Goal: Task Accomplishment & Management: Manage account settings

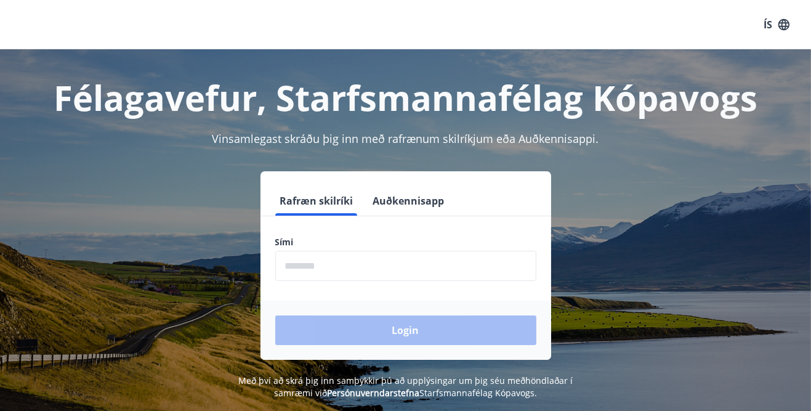
click at [397, 236] on label "Sími" at bounding box center [405, 242] width 261 height 12
click at [374, 267] on input "phone" at bounding box center [405, 266] width 261 height 30
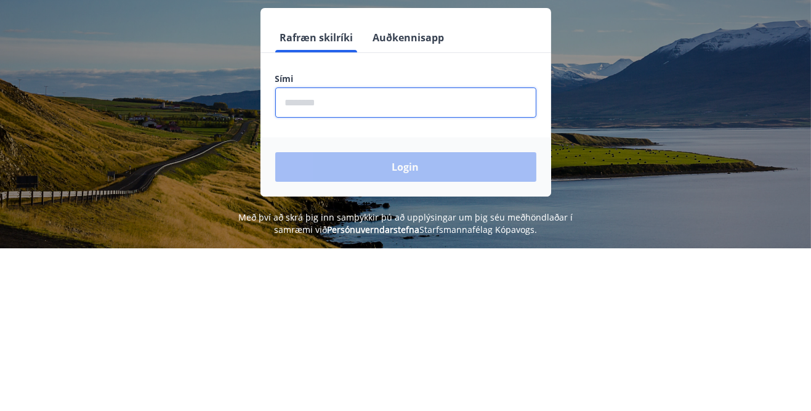
click at [369, 268] on input "phone" at bounding box center [405, 266] width 261 height 30
type input "********"
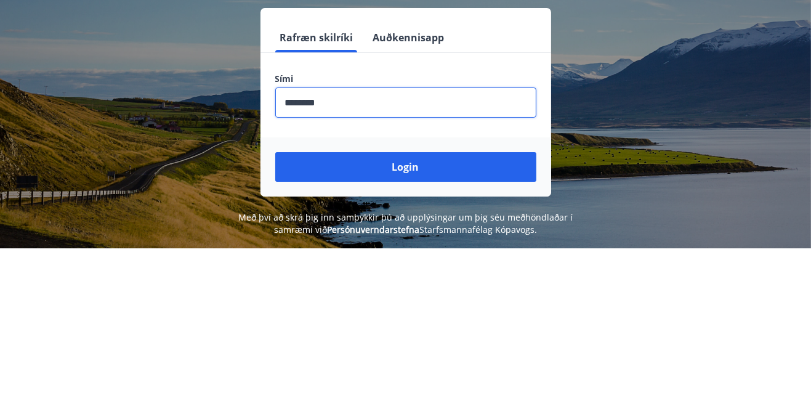
click at [417, 335] on button "Login" at bounding box center [405, 330] width 261 height 30
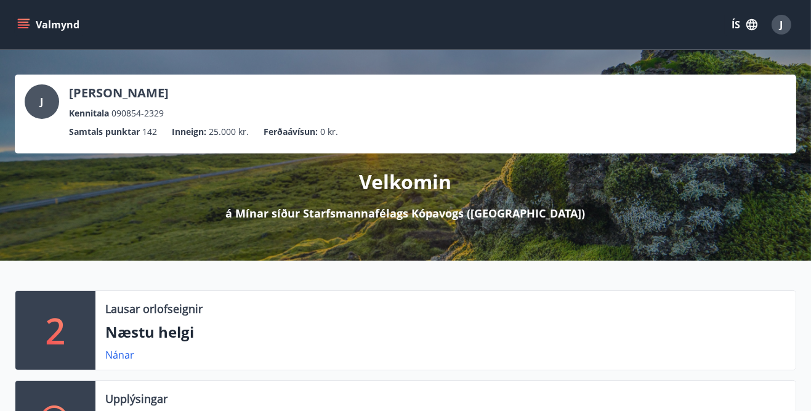
click at [29, 30] on icon "menu" at bounding box center [23, 24] width 12 height 12
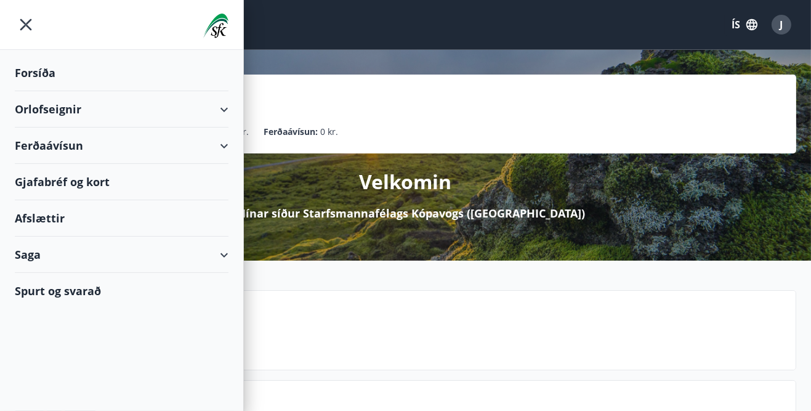
click at [97, 185] on div "Gjafabréf og kort" at bounding box center [122, 182] width 214 height 36
click at [109, 127] on div "Ferðaávísun" at bounding box center [122, 145] width 214 height 36
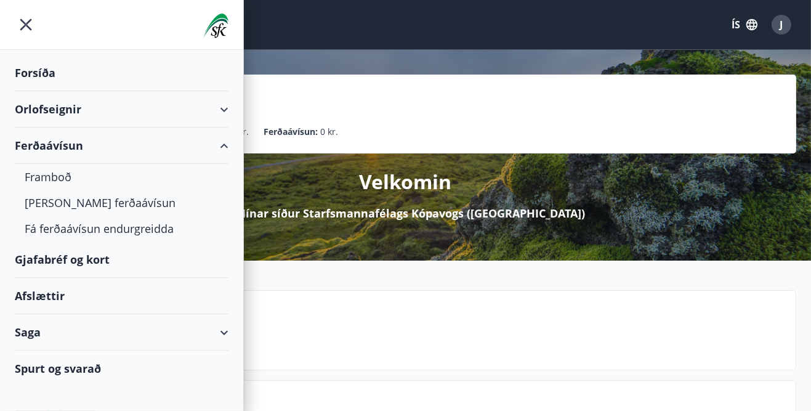
click at [77, 152] on div "Ferðaávísun" at bounding box center [122, 145] width 214 height 36
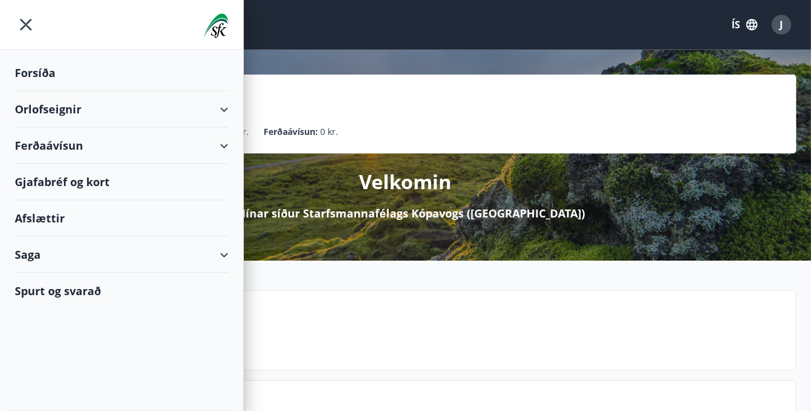
click at [63, 146] on div "Ferðaávísun" at bounding box center [122, 145] width 214 height 36
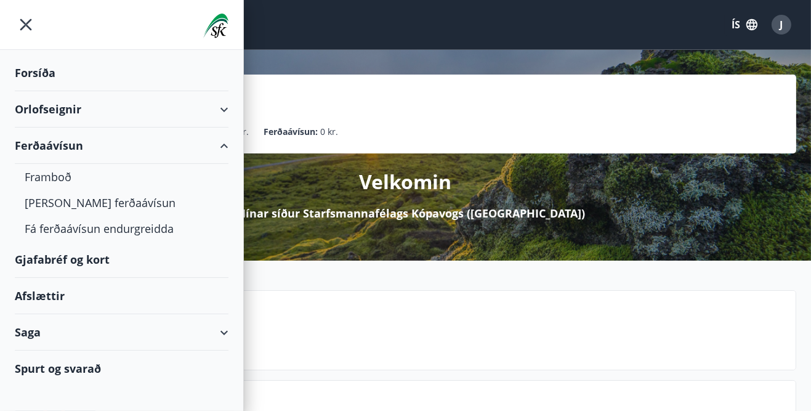
click at [133, 236] on div "Fá ferðaávísun endurgreidda" at bounding box center [122, 228] width 194 height 26
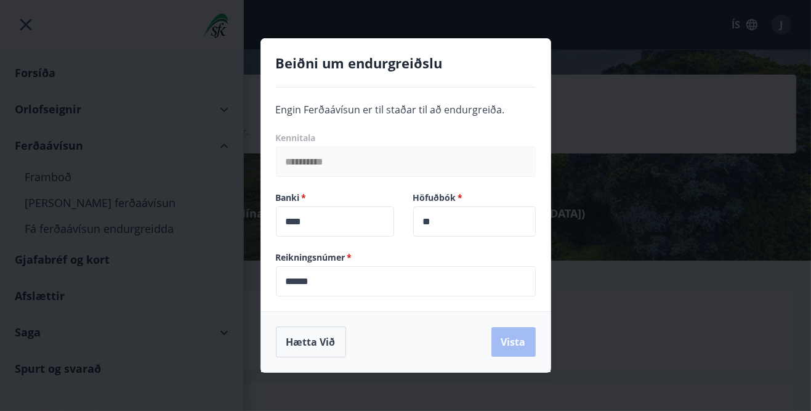
click at [316, 348] on button "Hætta við" at bounding box center [311, 341] width 70 height 31
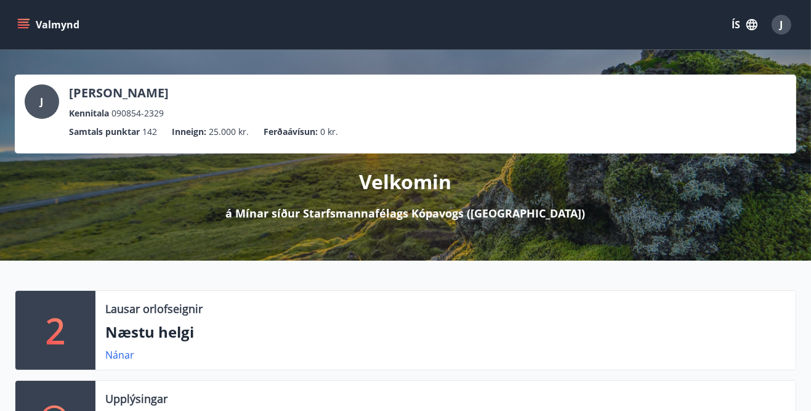
click at [28, 30] on icon "menu" at bounding box center [23, 24] width 12 height 12
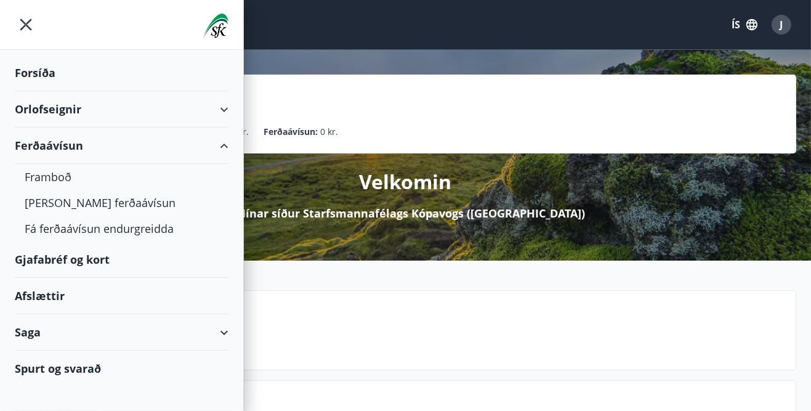
click at [231, 340] on div "Saga" at bounding box center [121, 332] width 243 height 36
click at [86, 369] on div "Ferðaávísun" at bounding box center [122, 363] width 194 height 26
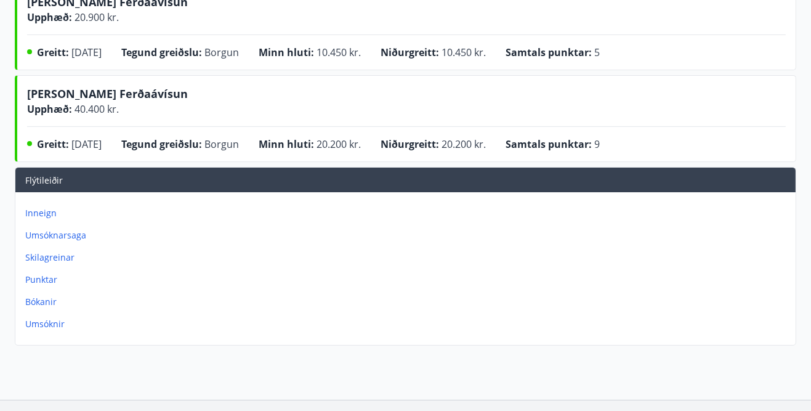
scroll to position [510, 0]
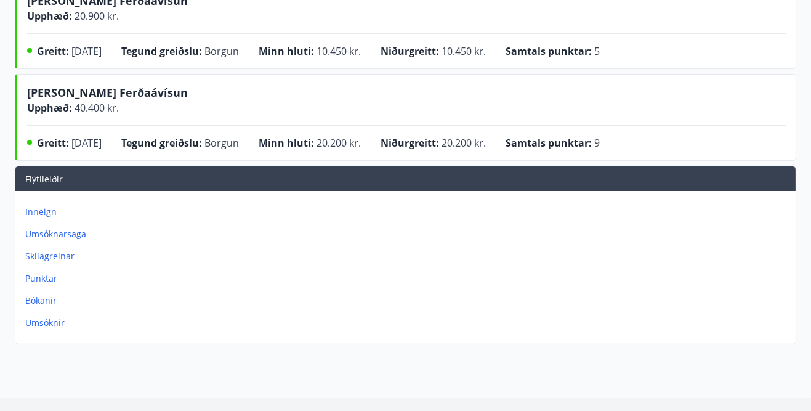
click at [53, 206] on p "Inneign" at bounding box center [407, 212] width 765 height 12
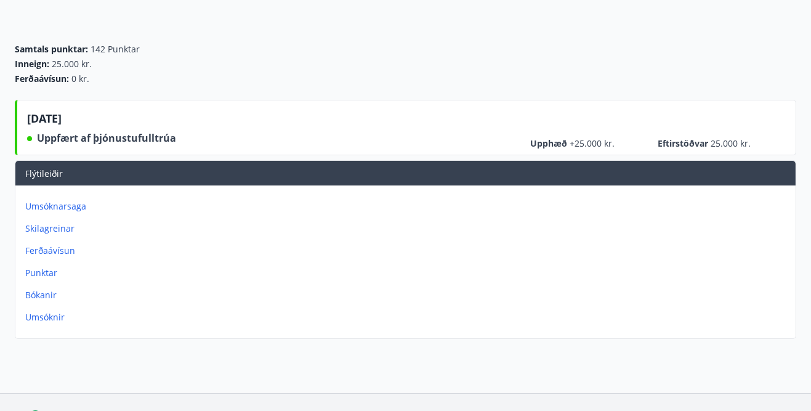
scroll to position [108, 0]
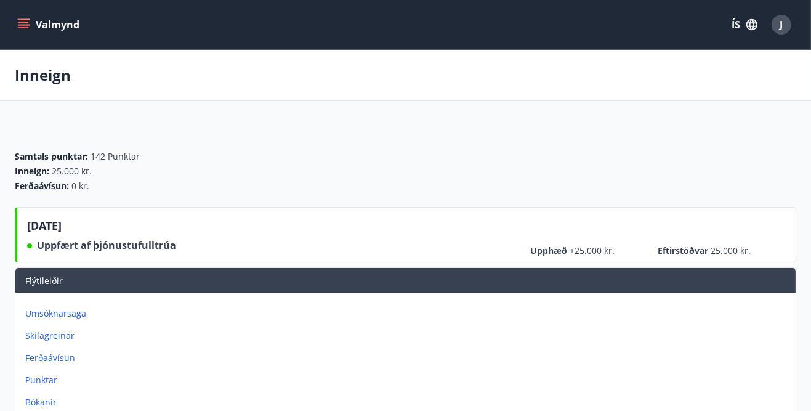
click at [785, 31] on div "J" at bounding box center [781, 25] width 20 height 20
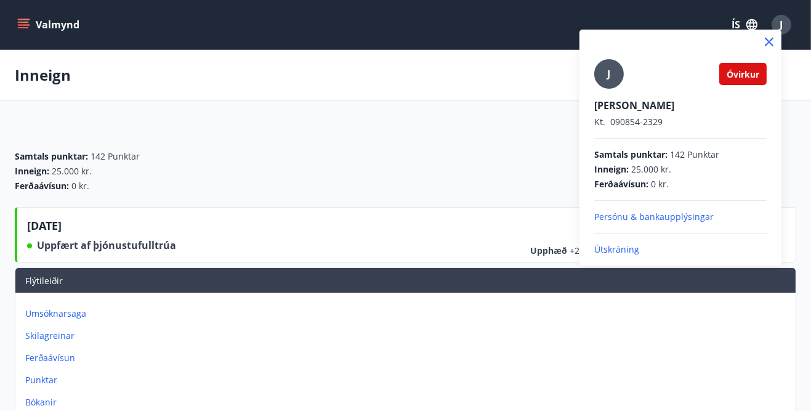
click at [638, 252] on p "Útskráning" at bounding box center [680, 249] width 172 height 12
